Goal: Task Accomplishment & Management: Use online tool/utility

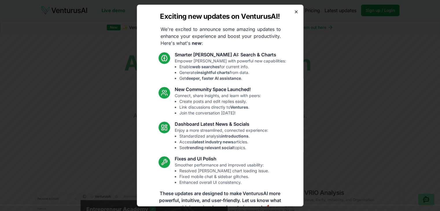
click at [295, 12] on icon "button" at bounding box center [296, 12] width 2 height 2
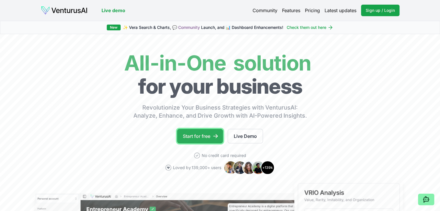
click at [206, 132] on link "Start for free" at bounding box center [200, 136] width 46 height 14
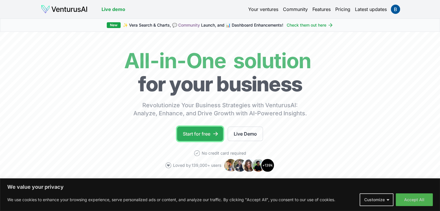
click at [205, 139] on link "Start for free" at bounding box center [200, 134] width 46 height 14
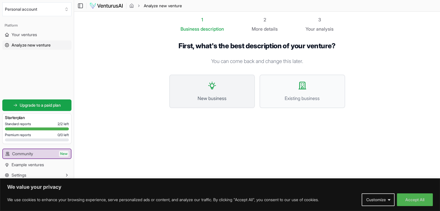
click at [206, 87] on button "New business" at bounding box center [212, 92] width 86 height 34
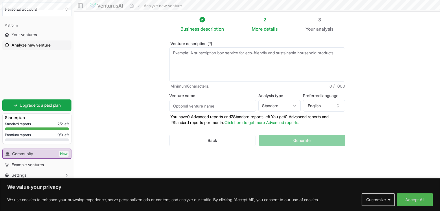
click at [220, 53] on textarea "Venture description (*)" at bounding box center [257, 64] width 176 height 34
click at [289, 105] on html "We value your privacy We use cookies to enhance your browsing experience, serve…" at bounding box center [220, 105] width 440 height 211
click at [290, 105] on html "We value your privacy We use cookies to enhance your browsing experience, serve…" at bounding box center [220, 105] width 440 height 211
click at [229, 62] on textarea "Venture description (*)" at bounding box center [257, 64] width 176 height 34
type textarea "M"
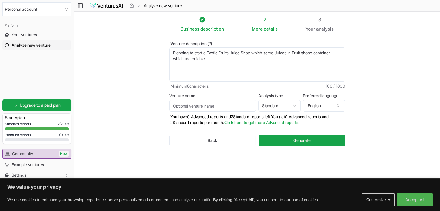
click at [253, 64] on textarea "Planning to start a Exotic Fruits Juice Shop which serve Juices in Fruit shape …" at bounding box center [257, 64] width 176 height 34
click at [218, 54] on textarea "Planning to start a Exotic Fruits Juice Shop which serve Juices in Fruit shape …" at bounding box center [257, 64] width 176 height 34
drag, startPoint x: 228, startPoint y: 60, endPoint x: 143, endPoint y: 51, distance: 85.1
click at [143, 51] on section "Business description 2 More details 3 Your analysis Venture description (*) Pla…" at bounding box center [257, 97] width 366 height 170
type textarea "Planning to start an Exotic Fruits Juice Shop which serves Juices in fruit-shap…"
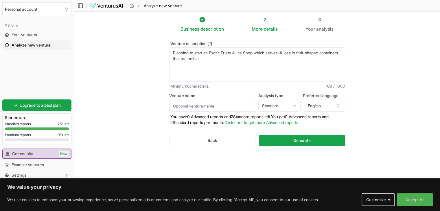
click at [218, 103] on input "Venture name" at bounding box center [212, 106] width 87 height 12
type input "Juice Wala"
click at [320, 140] on button "Generate" at bounding box center [302, 141] width 86 height 12
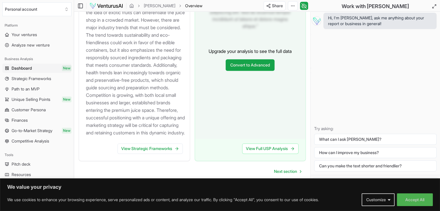
scroll to position [766, 0]
click at [411, 196] on button "Accept All" at bounding box center [414, 199] width 36 height 13
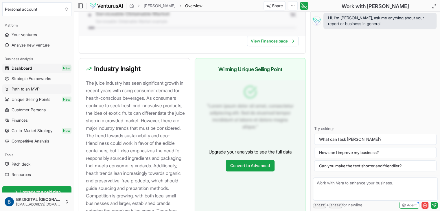
scroll to position [592, 0]
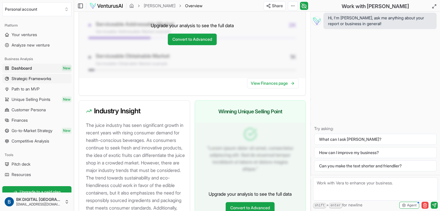
click at [32, 79] on span "Strategic Frameworks" at bounding box center [32, 79] width 40 height 6
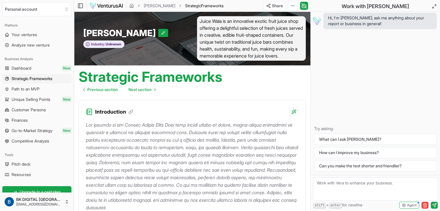
scroll to position [29, 0]
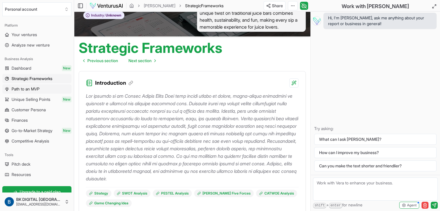
click at [42, 88] on link "Path to an MVP" at bounding box center [36, 88] width 69 height 9
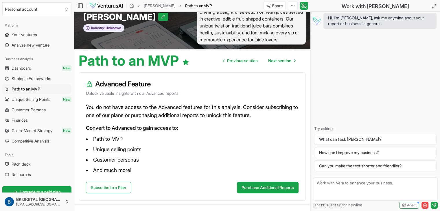
scroll to position [29, 0]
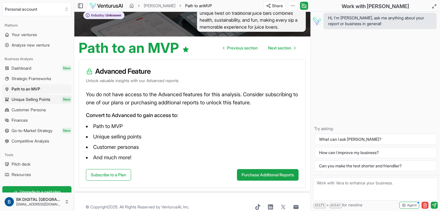
click at [26, 100] on span "Unique Selling Points" at bounding box center [31, 100] width 39 height 6
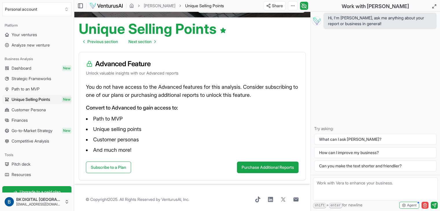
scroll to position [51, 0]
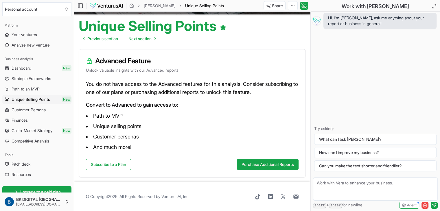
click at [27, 108] on span "Customer Persona" at bounding box center [29, 110] width 34 height 6
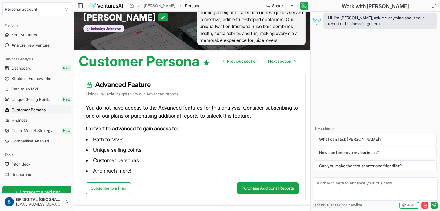
scroll to position [39, 0]
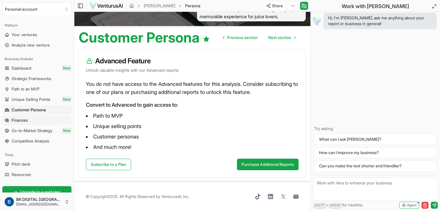
click at [38, 121] on link "Finances" at bounding box center [36, 120] width 69 height 9
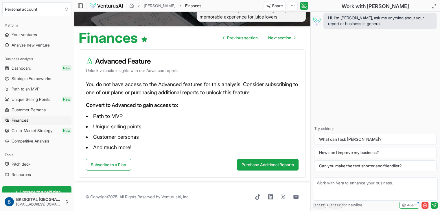
scroll to position [39, 0]
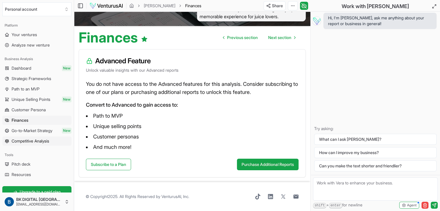
click at [48, 138] on span "Competitive Analysis" at bounding box center [31, 141] width 38 height 6
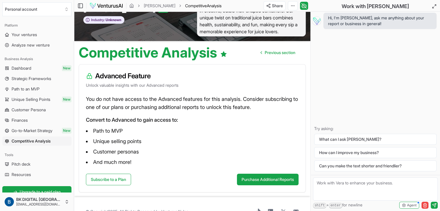
scroll to position [39, 0]
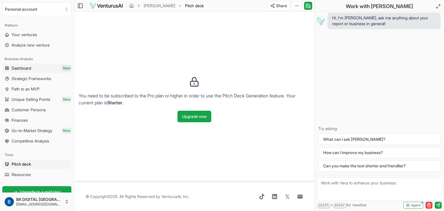
click at [41, 64] on link "Dashboard New" at bounding box center [36, 68] width 69 height 9
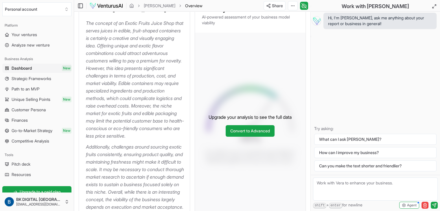
scroll to position [116, 0]
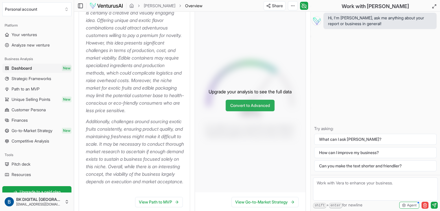
click at [244, 111] on link "Convert to Advanced" at bounding box center [249, 106] width 49 height 12
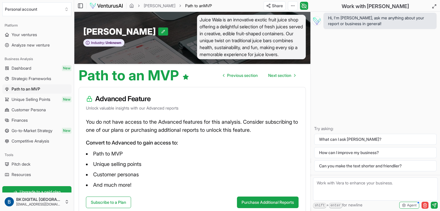
scroll to position [3, 0]
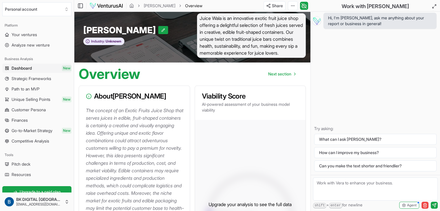
scroll to position [116, 0]
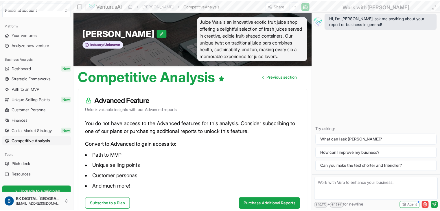
scroll to position [39, 0]
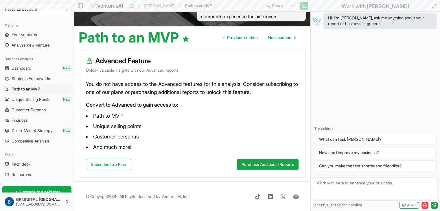
scroll to position [29, 0]
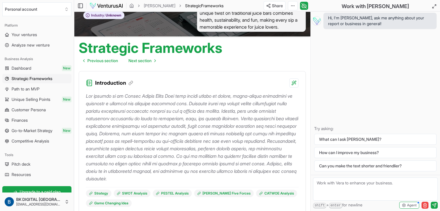
scroll to position [592, 0]
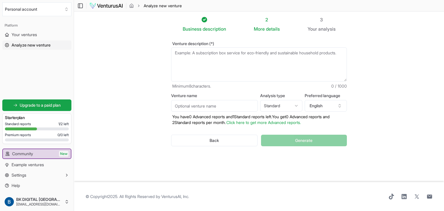
click at [296, 104] on html "We value your privacy We use cookies to enhance your browsing experience, serve…" at bounding box center [222, 105] width 444 height 211
select select "advanced"
click at [231, 62] on textarea "Venture description (*)" at bounding box center [259, 64] width 176 height 34
paste textarea "Planning to start an Exotic Fruits Juice Shop which serves Juices in fruit-shap…"
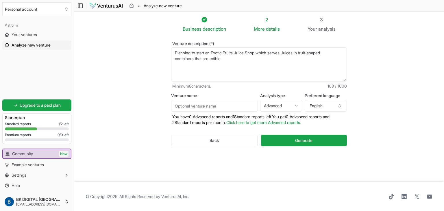
type textarea "Planning to start an Exotic Fruits Juice Shop which serves Juices in fruit-shap…"
click at [232, 109] on input "Venture name" at bounding box center [214, 106] width 87 height 12
type input "Juice Wala"
click at [287, 139] on button "Generate" at bounding box center [304, 141] width 86 height 12
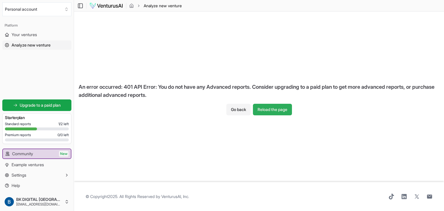
click at [265, 108] on button "Reload the page" at bounding box center [272, 110] width 39 height 12
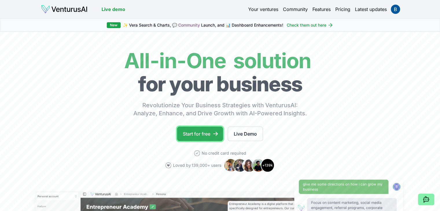
click at [205, 134] on link "Start for free" at bounding box center [200, 134] width 46 height 14
